Goal: Task Accomplishment & Management: Use online tool/utility

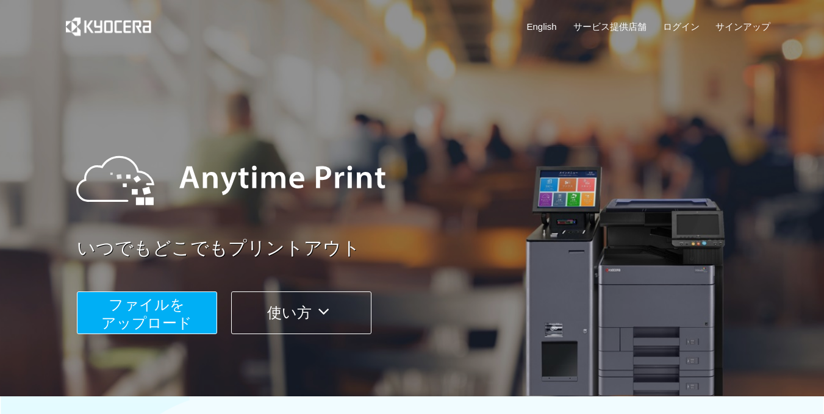
click at [318, 306] on icon at bounding box center [324, 311] width 24 height 18
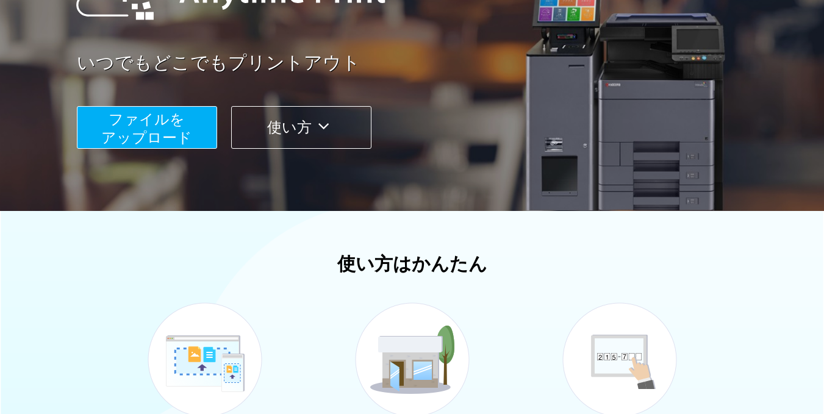
scroll to position [439, 0]
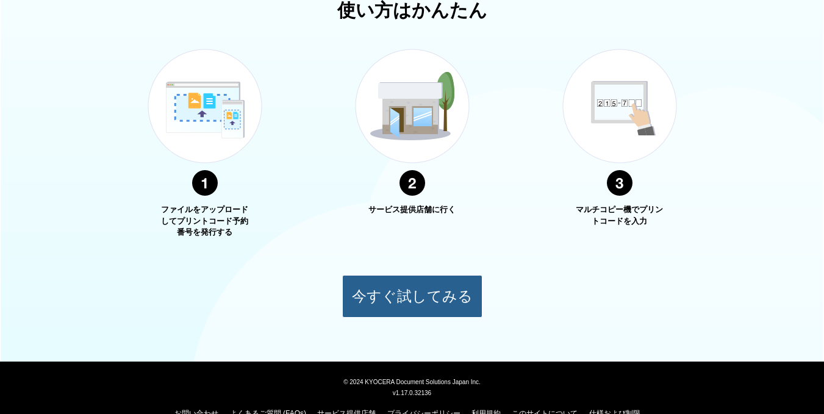
click at [387, 280] on button "今すぐ試してみる" at bounding box center [412, 296] width 140 height 43
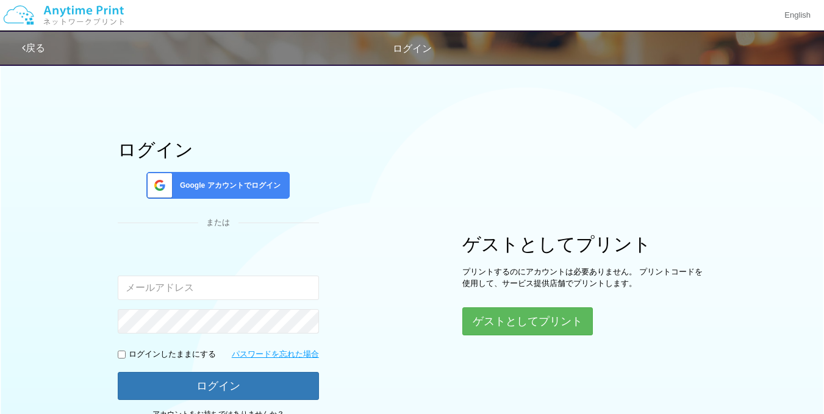
click at [252, 192] on div "Google アカウントでログイン" at bounding box center [217, 185] width 143 height 27
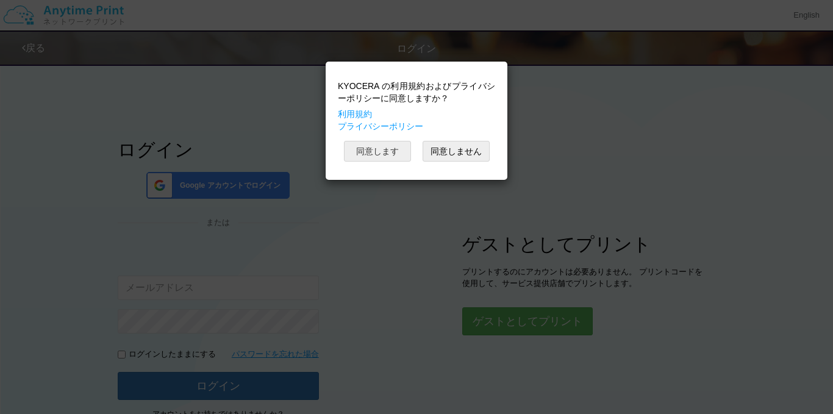
click at [371, 144] on button "同意します" at bounding box center [377, 151] width 67 height 21
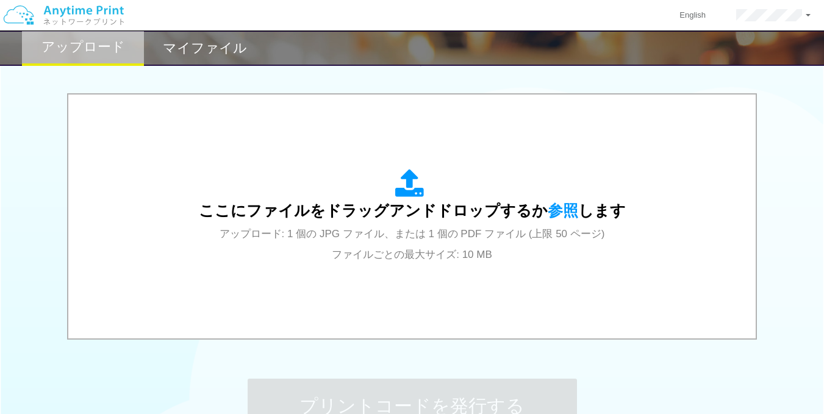
scroll to position [371, 0]
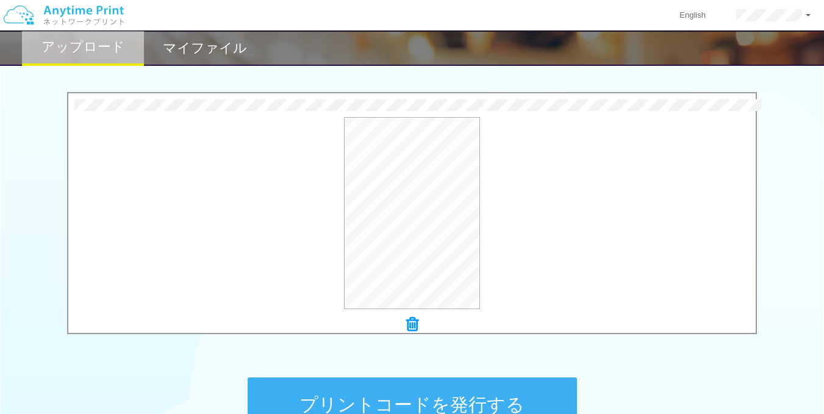
click at [312, 401] on button "プリントコードを発行する" at bounding box center [411, 404] width 329 height 55
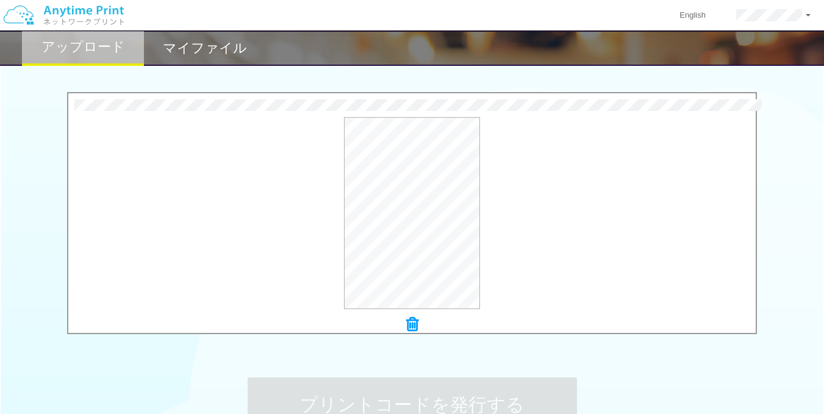
scroll to position [0, 0]
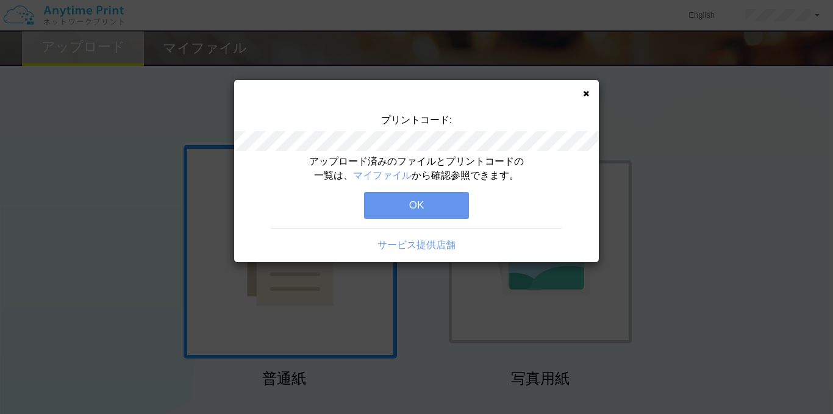
click at [413, 205] on button "OK" at bounding box center [416, 205] width 105 height 27
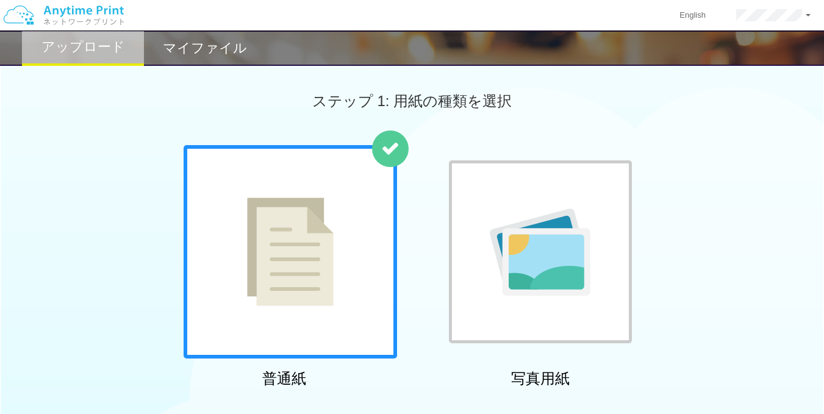
click at [165, 49] on h2 "マイファイル" at bounding box center [205, 48] width 84 height 15
